Goal: Task Accomplishment & Management: Use online tool/utility

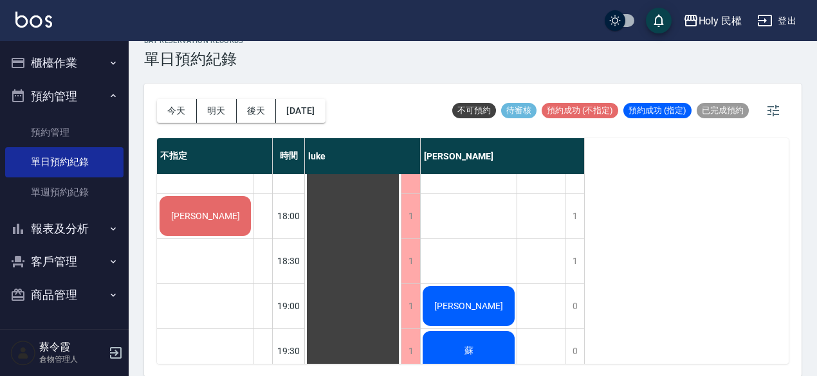
scroll to position [540, 0]
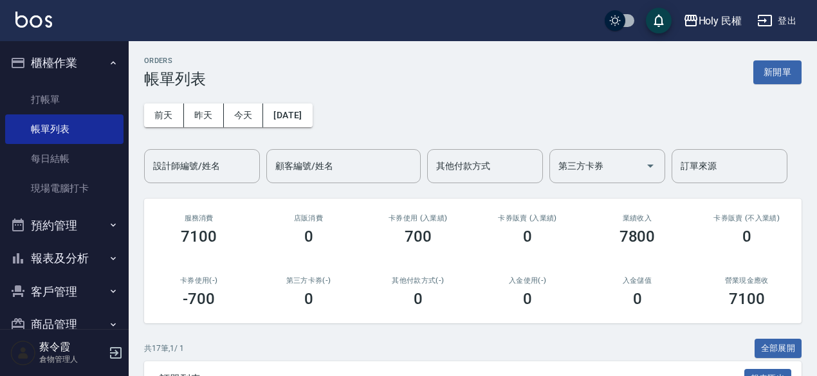
click at [785, 66] on button "新開單" at bounding box center [777, 72] width 48 height 24
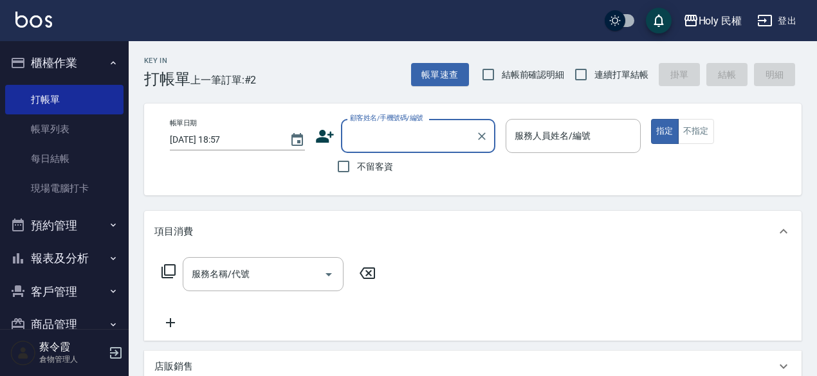
type input "-"
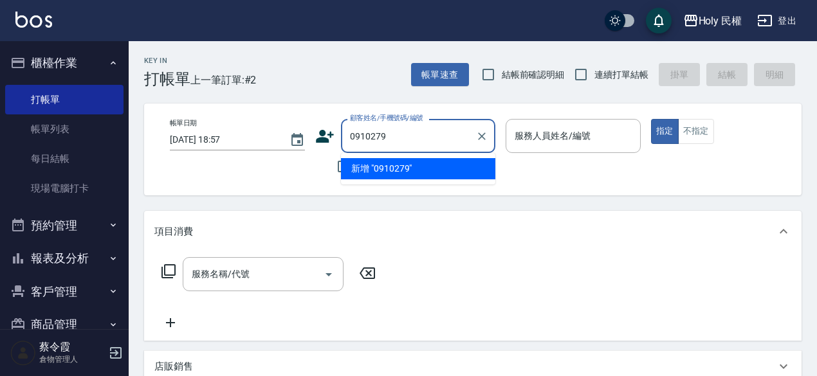
click at [393, 137] on input "0910279" at bounding box center [409, 136] width 124 height 23
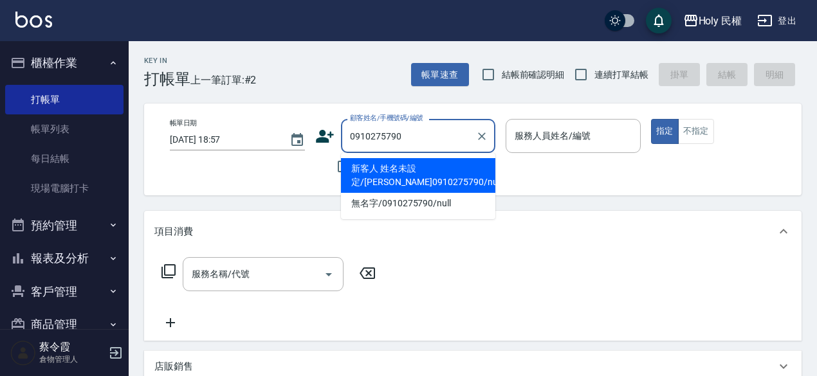
drag, startPoint x: 413, startPoint y: 137, endPoint x: 349, endPoint y: 123, distance: 65.9
click at [349, 123] on div "0910275790 顧客姓名/手機號碼/編號" at bounding box center [418, 136] width 154 height 34
click at [364, 167] on li "新客人 姓名未設定/洪0910275790/null" at bounding box center [418, 175] width 154 height 35
type input "新客人 姓名未設定/洪0910275790/null"
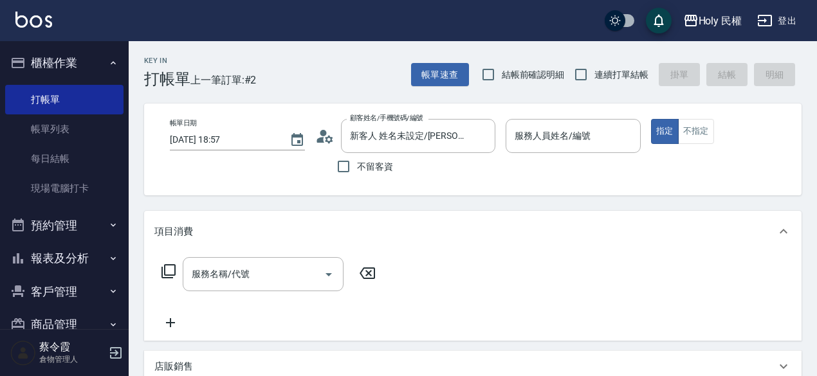
click at [335, 136] on div "顧客姓名/手機號碼/編號 新客人 姓名未設定/洪0910275790/null 顧客姓名/手機號碼/編號" at bounding box center [405, 136] width 180 height 34
click at [323, 137] on icon at bounding box center [321, 140] width 8 height 6
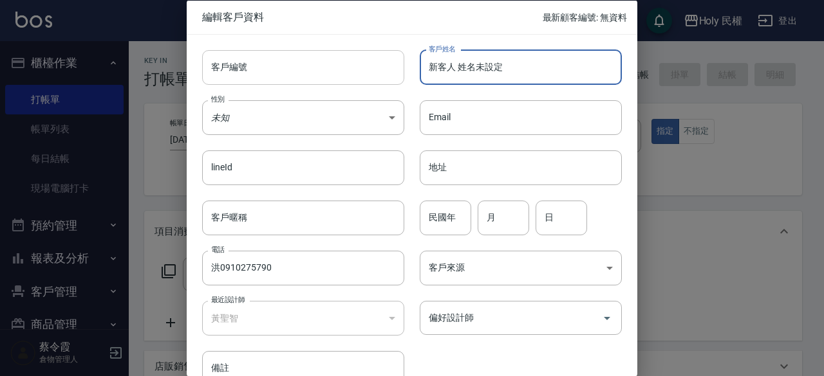
drag, startPoint x: 535, startPoint y: 70, endPoint x: 203, endPoint y: 70, distance: 332.0
click at [203, 70] on div "客戶編號 客戶編號 客戶姓名 新客人 姓名未設定 客戶姓名 性別 未知 UNKNOWN 性別 Email Email lineId lineId 地址 地址 …" at bounding box center [404, 210] width 435 height 352
type input "洪"
click at [219, 271] on input "洪0910275790" at bounding box center [303, 268] width 202 height 35
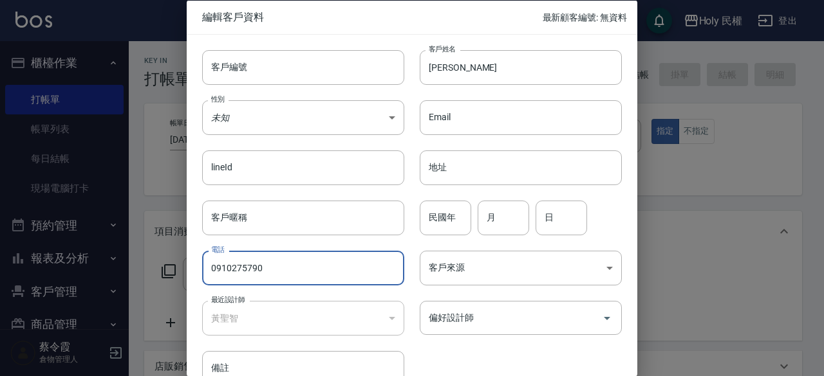
scroll to position [69, 0]
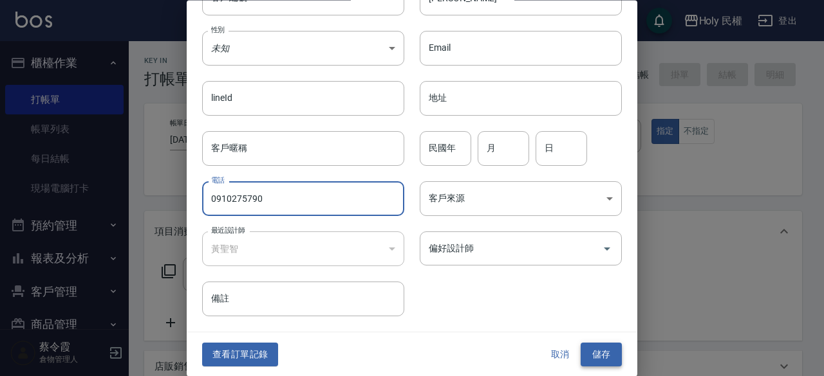
type input "0910275790"
click at [587, 344] on button "儲存" at bounding box center [600, 356] width 41 height 24
click at [210, 200] on input "0910275790" at bounding box center [303, 199] width 202 height 35
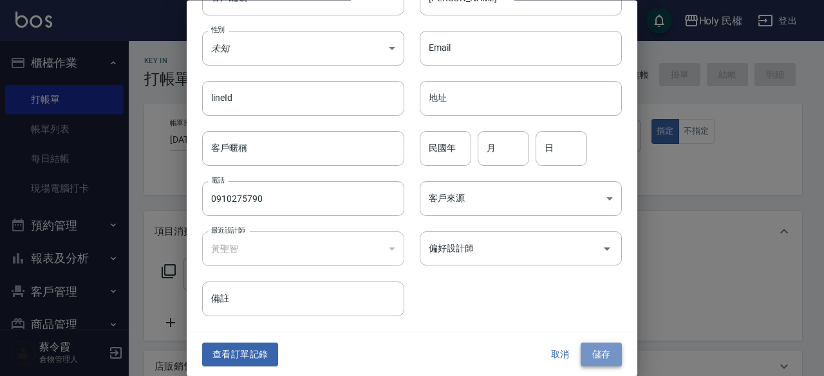
click at [597, 344] on button "儲存" at bounding box center [600, 356] width 41 height 24
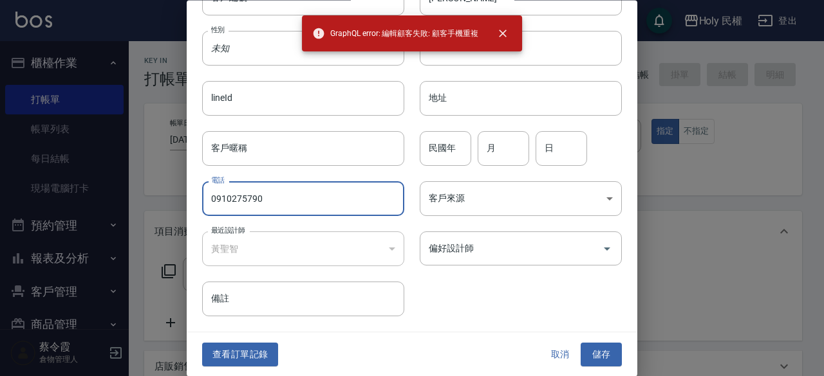
drag, startPoint x: 278, startPoint y: 194, endPoint x: 132, endPoint y: 189, distance: 146.2
click at [132, 189] on div "編輯客戶資料 最新顧客編號: 無資料 客戶編號 客戶編號 客戶姓名 洪 客戶姓名 性別 未知 UNKNOWN 性別 Email Email lineId li…" at bounding box center [412, 188] width 824 height 376
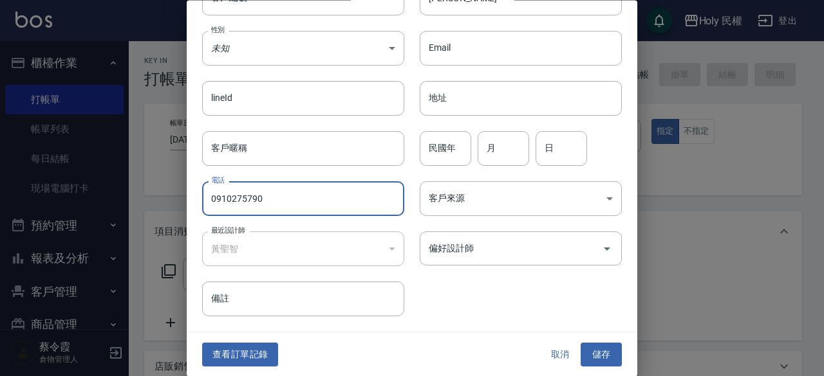
click at [559, 351] on button "取消" at bounding box center [559, 356] width 41 height 24
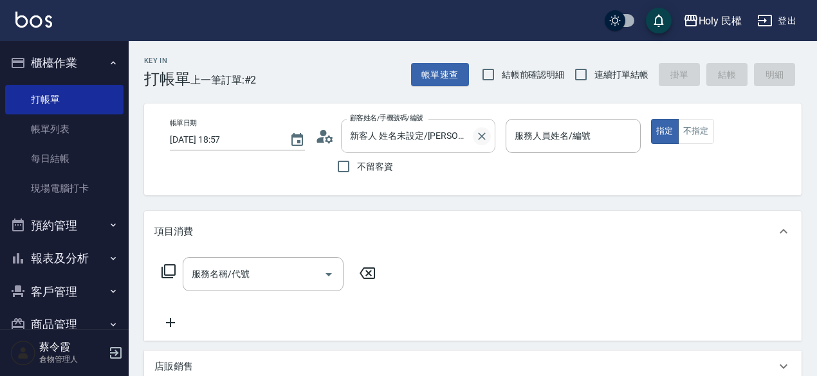
click at [486, 134] on icon "Clear" at bounding box center [482, 136] width 13 height 13
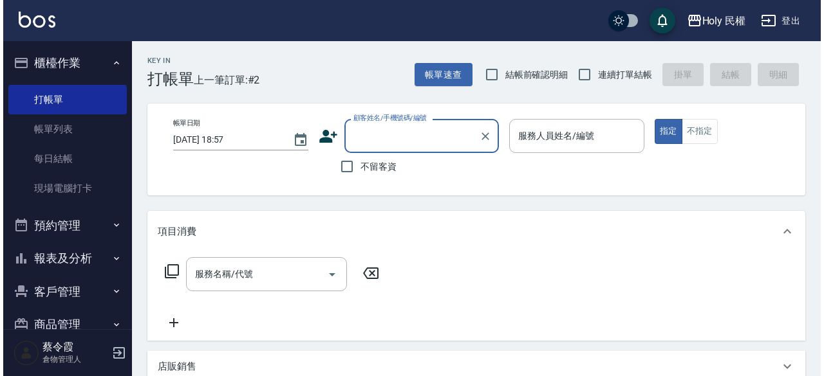
scroll to position [0, 0]
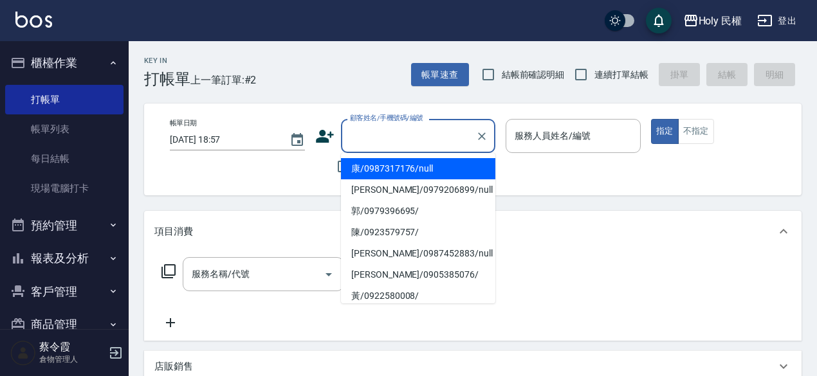
paste input "0910275790"
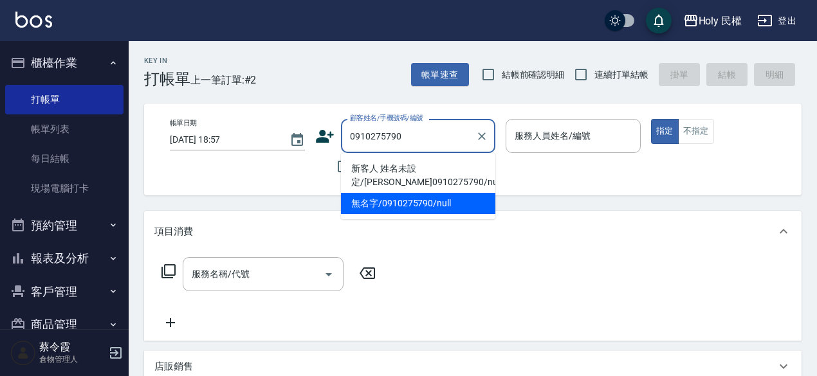
click at [451, 203] on li "無名字/0910275790/null" at bounding box center [418, 203] width 154 height 21
type input "無名字/0910275790/null"
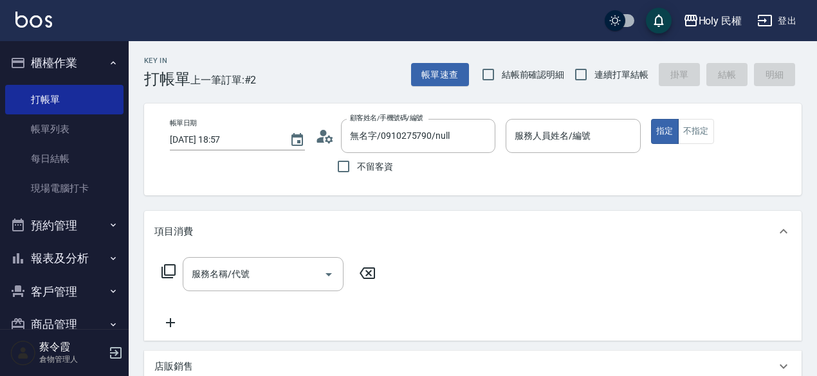
click at [330, 140] on icon at bounding box center [329, 139] width 8 height 8
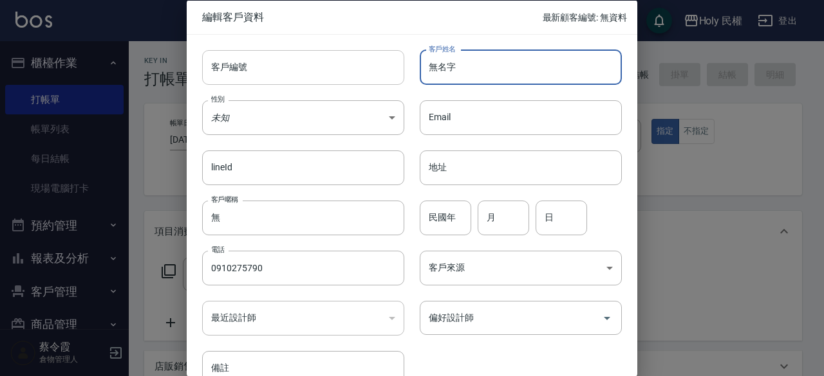
drag, startPoint x: 486, startPoint y: 69, endPoint x: 300, endPoint y: 57, distance: 185.7
click at [300, 57] on div "客戶編號 客戶編號 客戶姓名 無名字 客戶姓名 性別 未知 UNKNOWN 性別 Email Email lineId lineId 地址 地址 客戶暱稱 無…" at bounding box center [404, 210] width 435 height 352
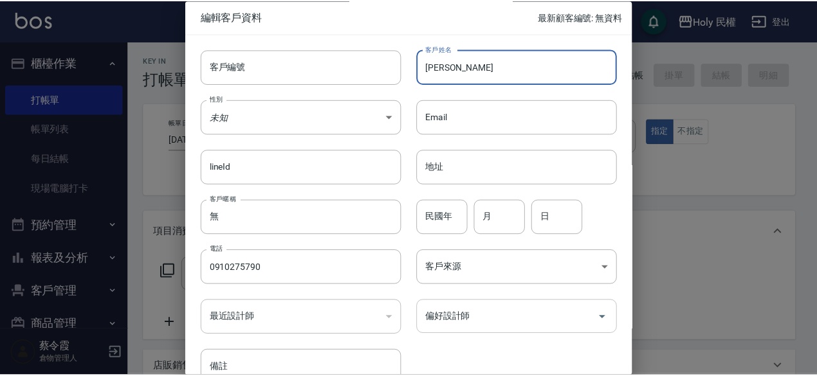
scroll to position [69, 0]
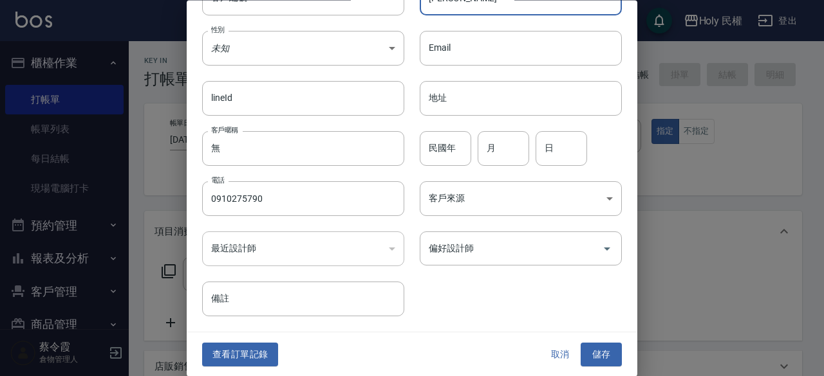
type input "洪"
click at [586, 347] on button "儲存" at bounding box center [600, 356] width 41 height 24
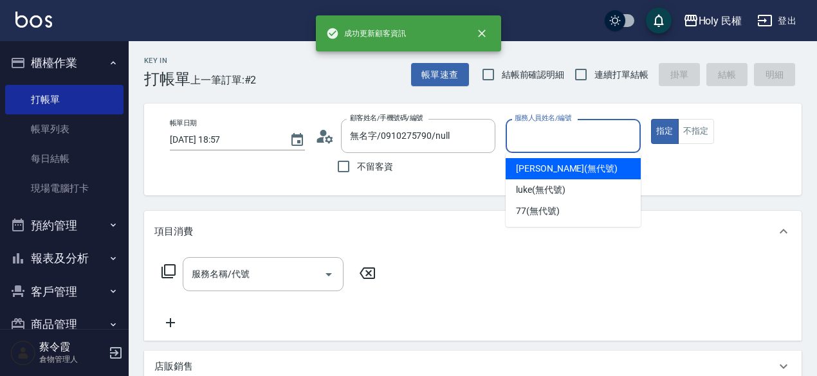
click at [595, 137] on input "服務人員姓名/編號" at bounding box center [574, 136] width 124 height 23
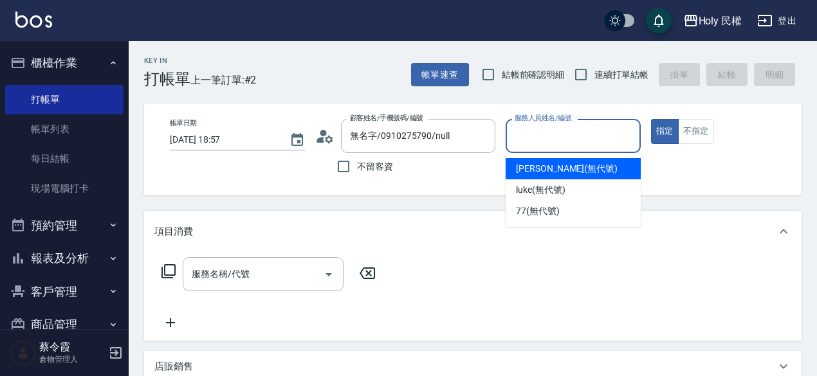
click at [577, 173] on div "Ella (無代號)" at bounding box center [573, 168] width 135 height 21
type input "Ella(無代號)"
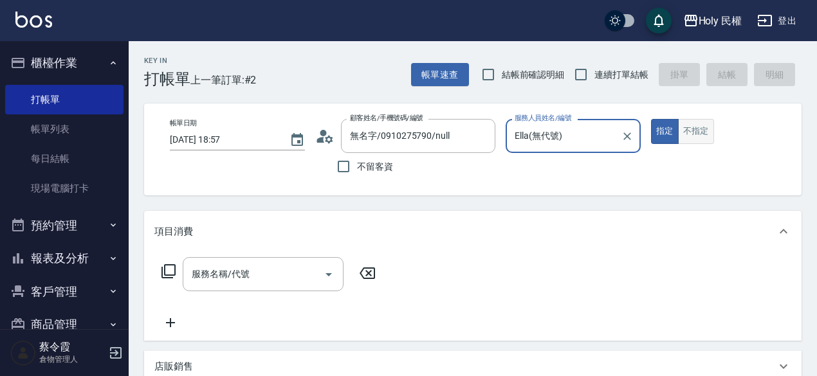
click at [694, 138] on button "不指定" at bounding box center [696, 131] width 36 height 25
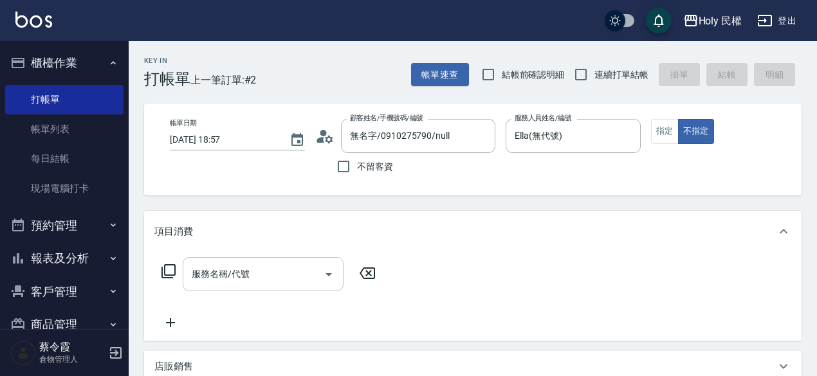
click at [203, 275] on input "服務名稱/代號" at bounding box center [254, 274] width 130 height 23
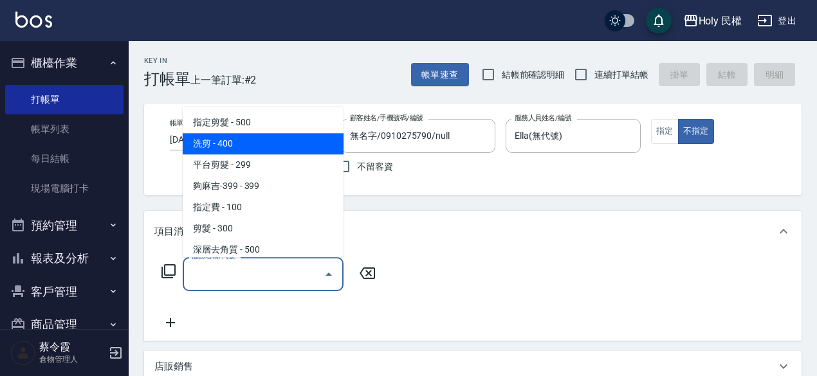
click at [211, 143] on span "洗剪 - 400" at bounding box center [263, 143] width 161 height 21
type input "洗剪(3)"
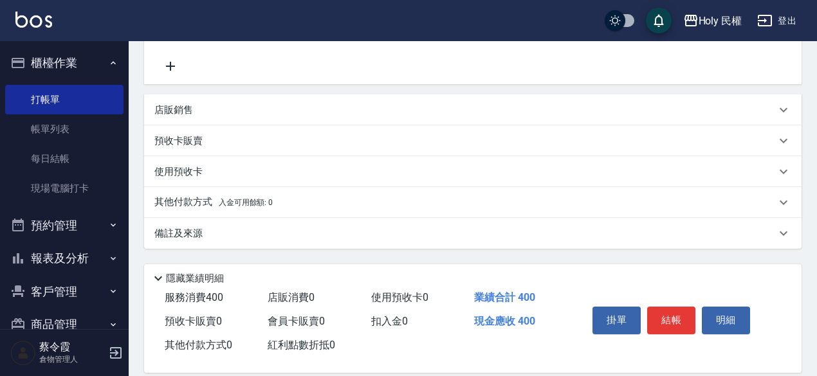
scroll to position [274, 0]
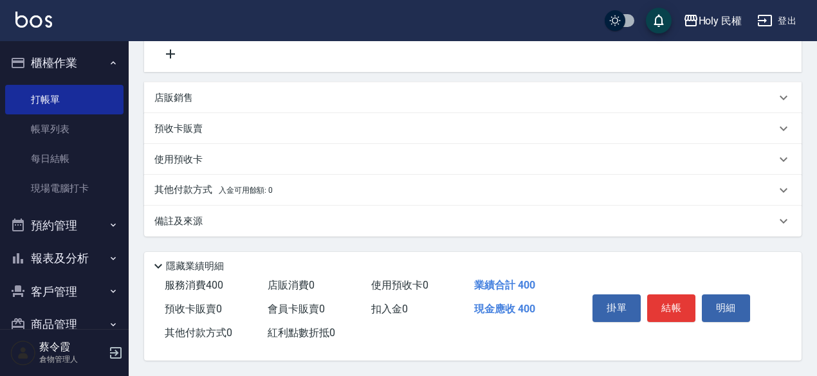
click at [447, 215] on div "備註及來源" at bounding box center [465, 222] width 622 height 14
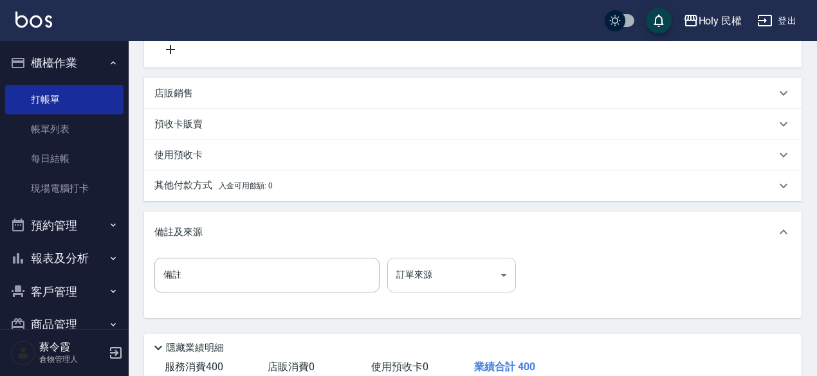
click at [430, 279] on body "Holy 民權 登出 櫃檯作業 打帳單 帳單列表 每日結帳 現場電腦打卡 預約管理 預約管理 單日預約紀錄 單週預約紀錄 報表及分析 報表目錄 店家日報表 設…" at bounding box center [408, 92] width 817 height 732
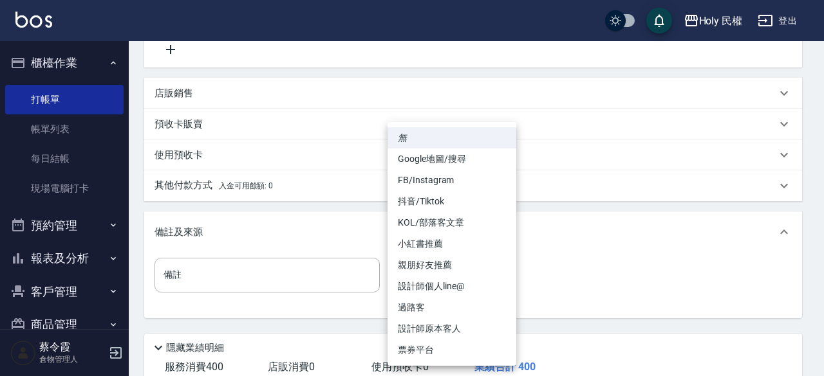
click at [441, 309] on li "過路客" at bounding box center [451, 307] width 129 height 21
type input "過路客"
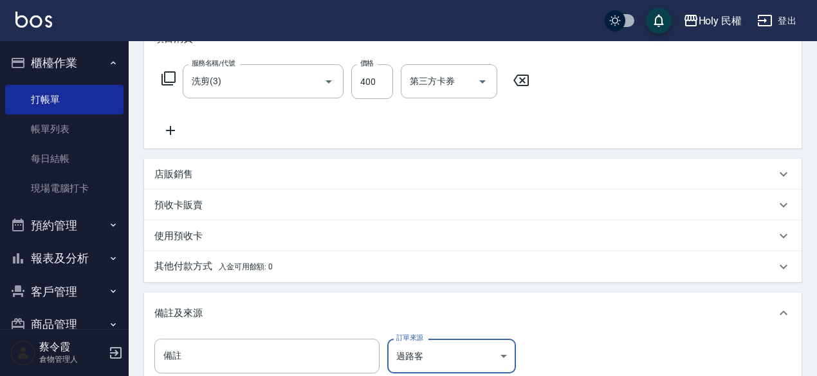
scroll to position [322, 0]
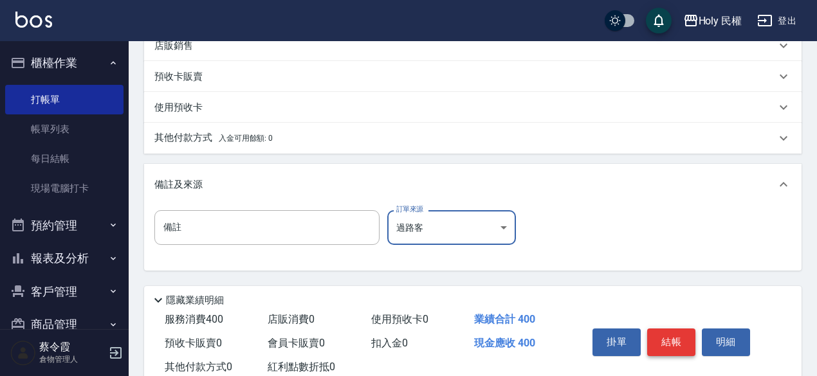
click at [689, 346] on button "結帳" at bounding box center [671, 342] width 48 height 27
